Goal: Manage account settings

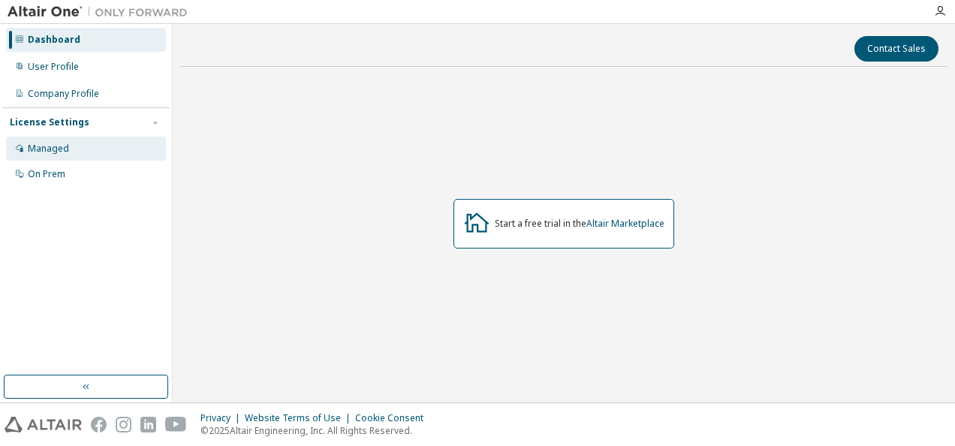
click at [74, 157] on div "Managed" at bounding box center [86, 149] width 160 height 24
